Goal: Check status: Check status

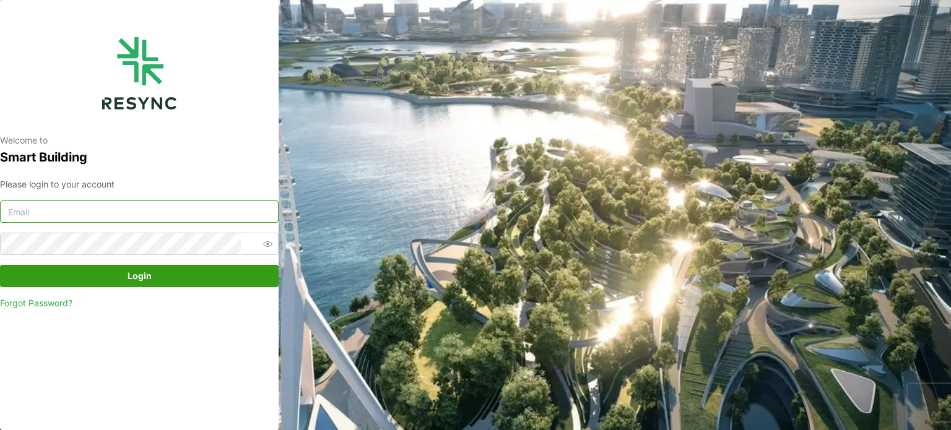
type input "[EMAIL_ADDRESS][DOMAIN_NAME]"
click at [232, 271] on span "Login" at bounding box center [139, 276] width 255 height 21
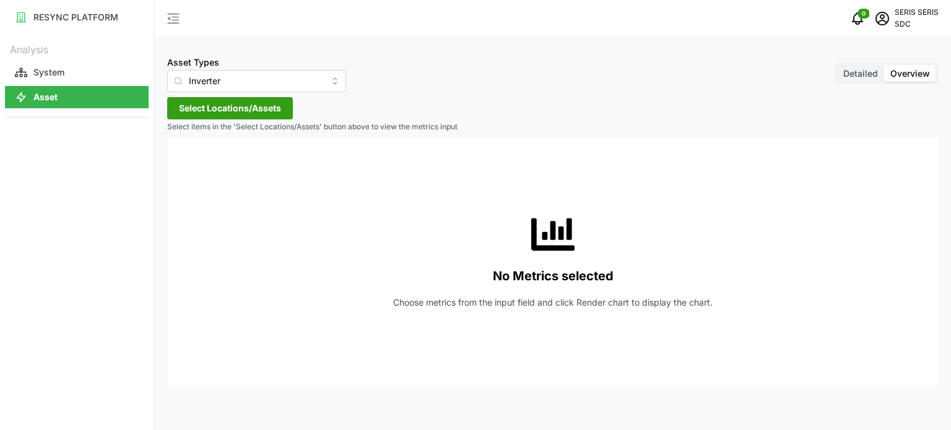
click at [235, 118] on span "Select Locations/Assets" at bounding box center [230, 108] width 102 height 21
click at [198, 165] on span "Select SDC-1" at bounding box center [198, 165] width 8 height 8
click at [258, 109] on span "Select Locations/Assets" at bounding box center [230, 108] width 102 height 21
click at [199, 163] on span "Select SDC-1" at bounding box center [198, 165] width 8 height 8
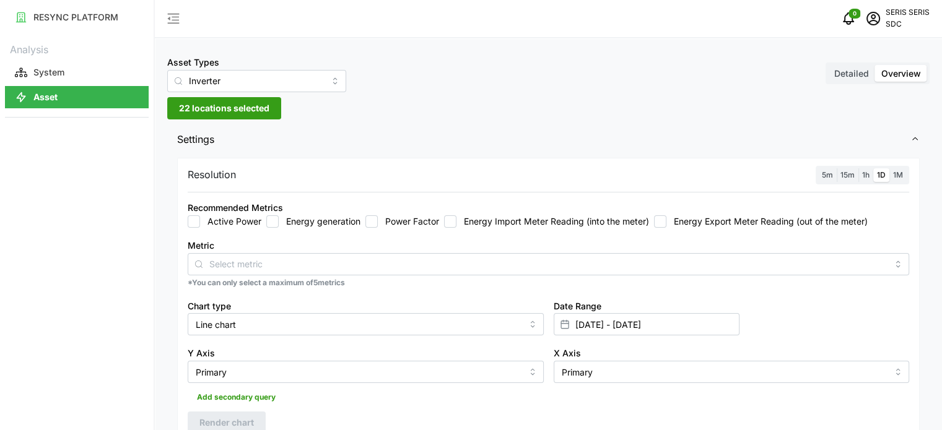
click at [270, 217] on input "Energy generation" at bounding box center [272, 221] width 12 height 12
checkbox input "true"
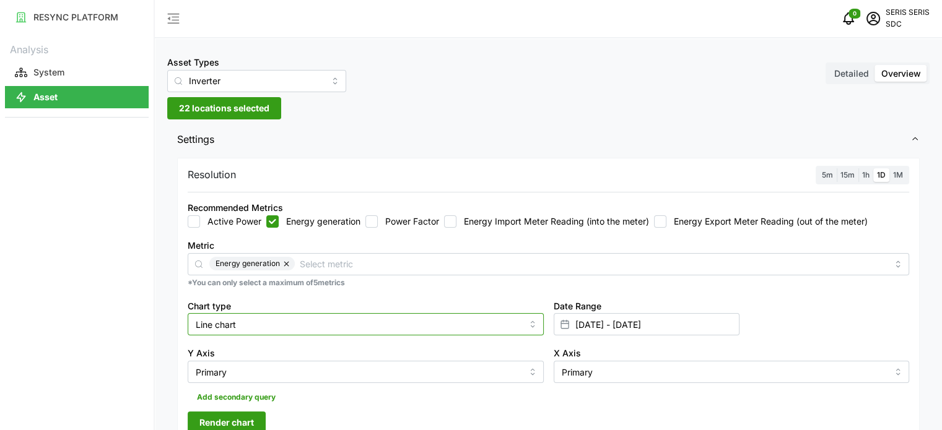
click at [290, 323] on input "Line chart" at bounding box center [366, 324] width 356 height 22
click at [285, 373] on div "Bar chart" at bounding box center [366, 375] width 350 height 21
type input "Bar chart"
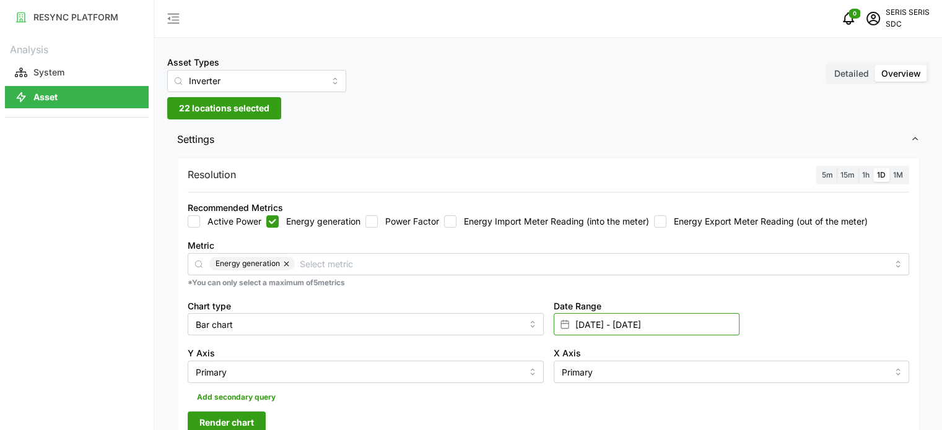
click at [673, 319] on input "14 Oct 2025 - 14 Oct 2025" at bounding box center [647, 324] width 186 height 22
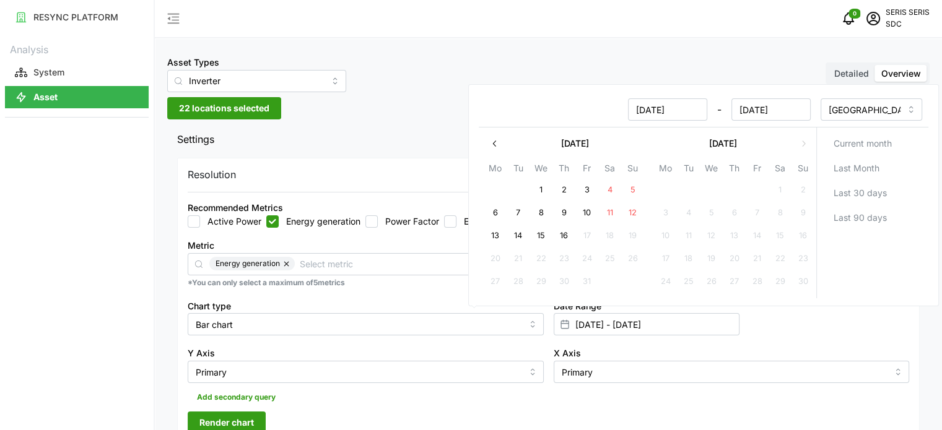
click at [545, 240] on button "15" at bounding box center [540, 236] width 22 height 22
type input "14 Oct 2025 - 15 Oct 2025"
type input "15 Oct 2025"
click at [545, 240] on button "15" at bounding box center [540, 236] width 22 height 22
type input "15 Oct 2025 - 15 Oct 2025"
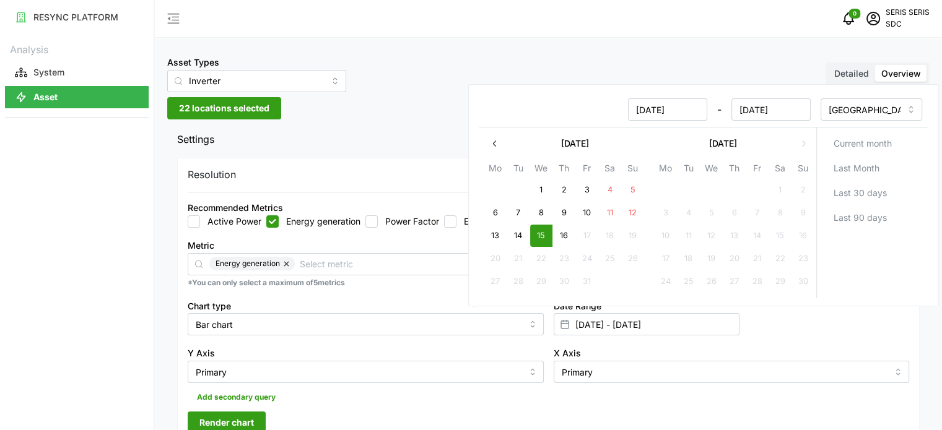
type input "15 Oct 2025"
click at [487, 339] on div "Chart type Bar chart" at bounding box center [366, 317] width 366 height 48
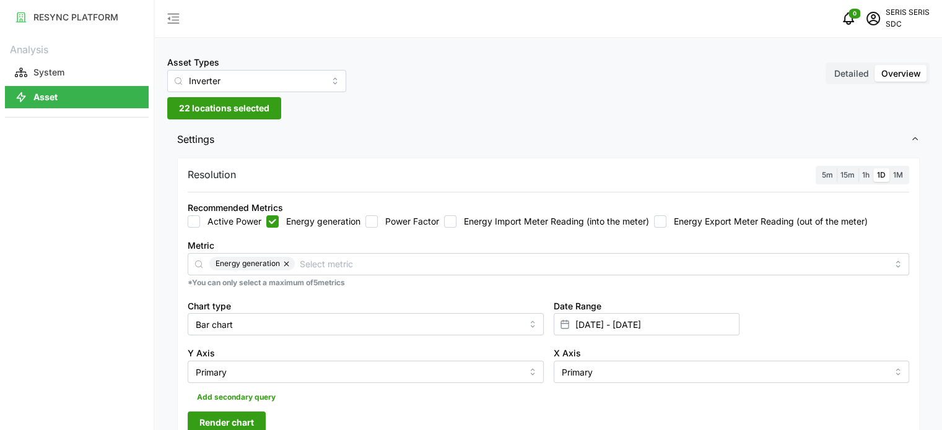
click at [243, 415] on span "Render chart" at bounding box center [226, 422] width 54 height 21
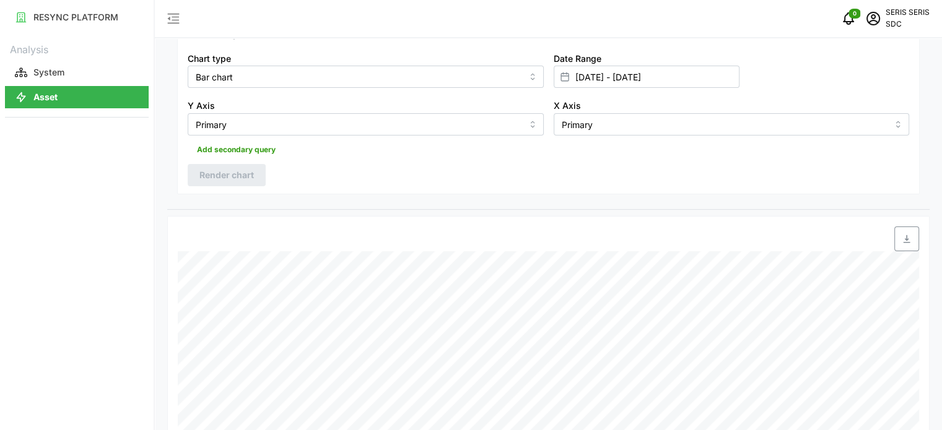
click at [914, 241] on span "button" at bounding box center [907, 239] width 24 height 24
